Goal: Information Seeking & Learning: Find contact information

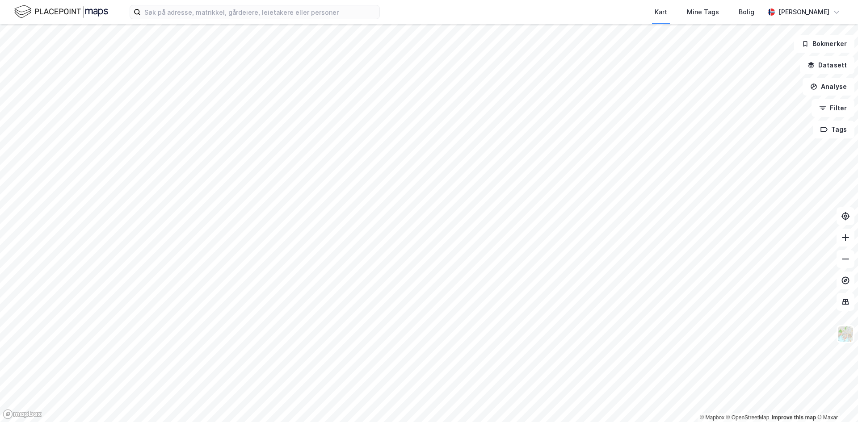
click at [433, 422] on html "Kart Mine Tags Bolig [PERSON_NAME] © Mapbox © OpenStreetMap Improve this map © …" at bounding box center [429, 211] width 858 height 422
click at [445, 0] on html "Kart Mine Tags Bolig [PERSON_NAME] © Mapbox © OpenStreetMap Improve this map © …" at bounding box center [429, 211] width 858 height 422
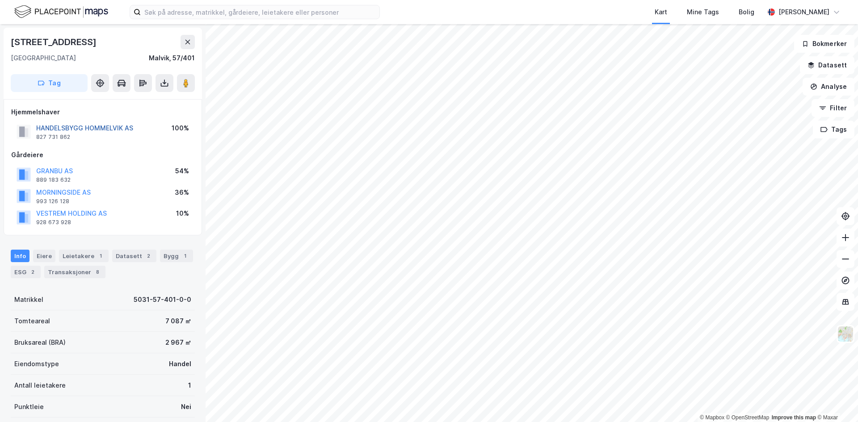
click at [0, 0] on button "HANDELSBYGG HOMMELVIK AS" at bounding box center [0, 0] width 0 height 0
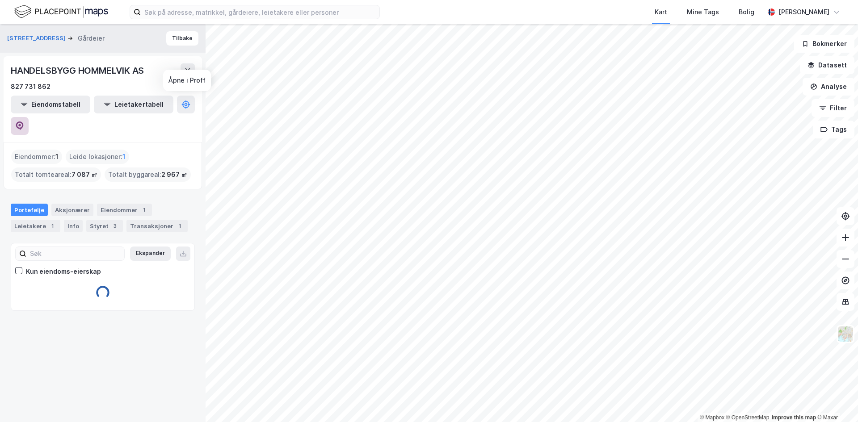
click at [29, 117] on button at bounding box center [20, 126] width 18 height 18
